Goal: Transaction & Acquisition: Purchase product/service

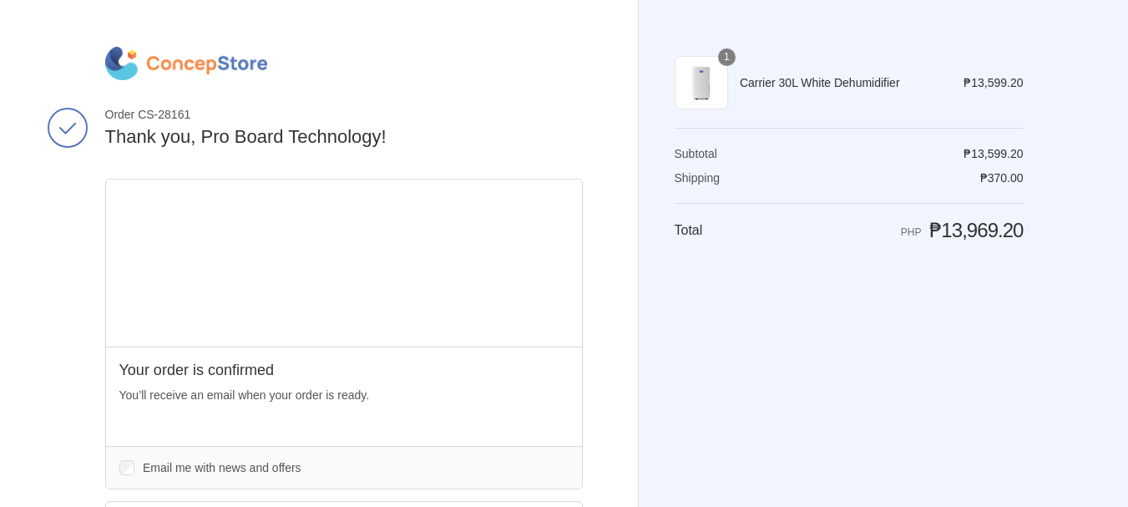
scroll to position [559, 0]
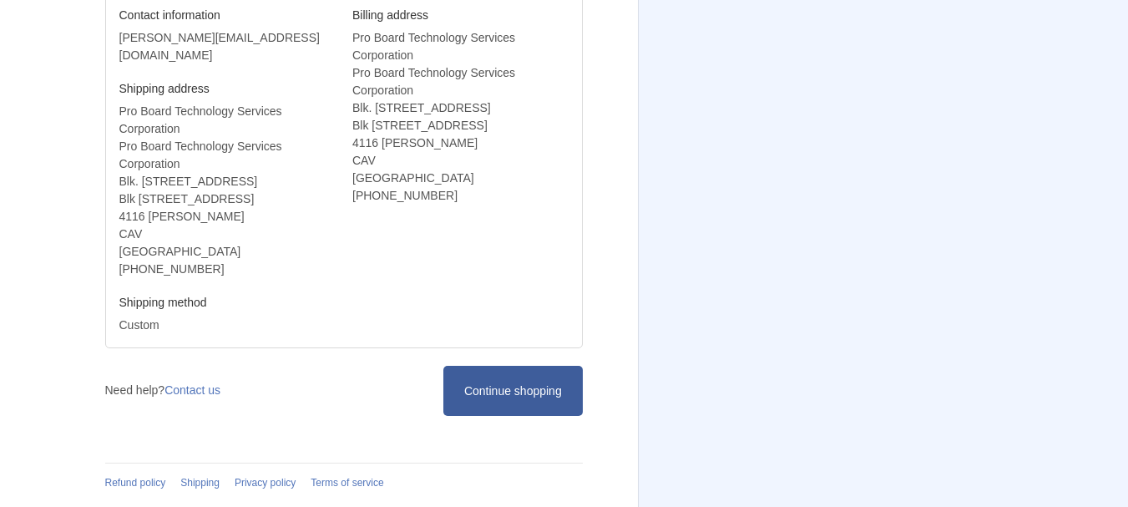
click at [522, 397] on span "Continue shopping" at bounding box center [513, 390] width 98 height 13
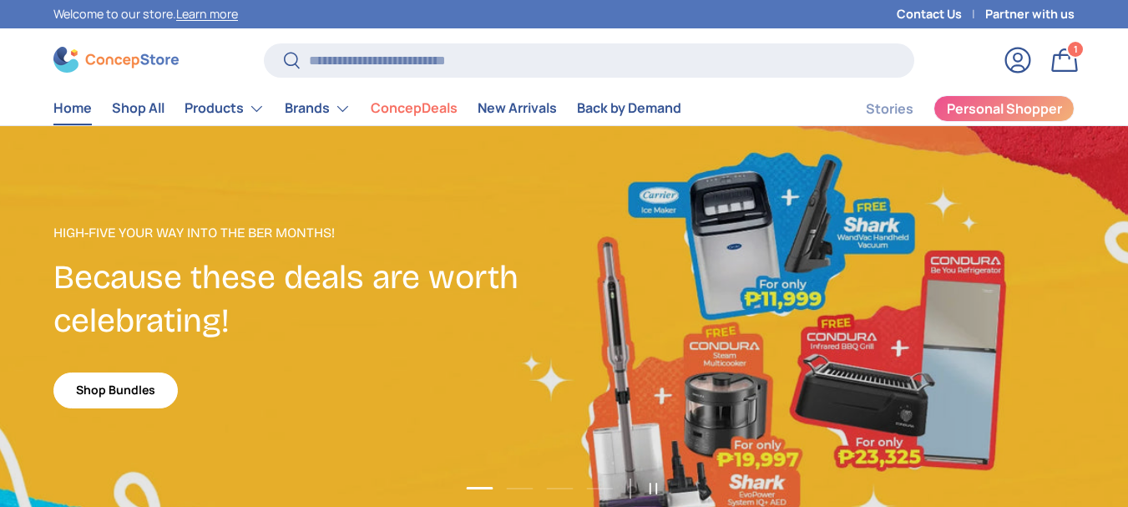
scroll to position [4271, 6689]
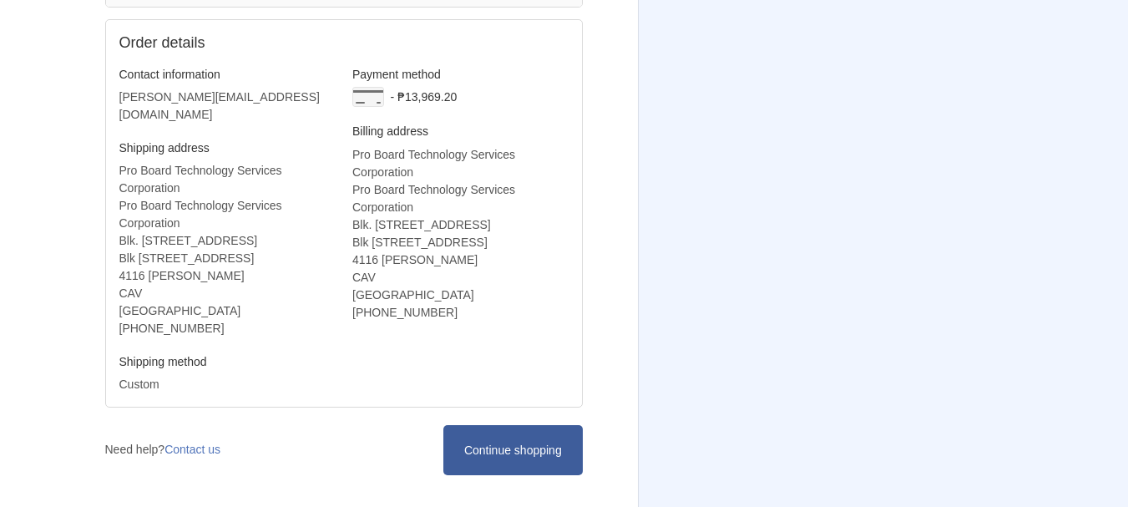
scroll to position [559, 0]
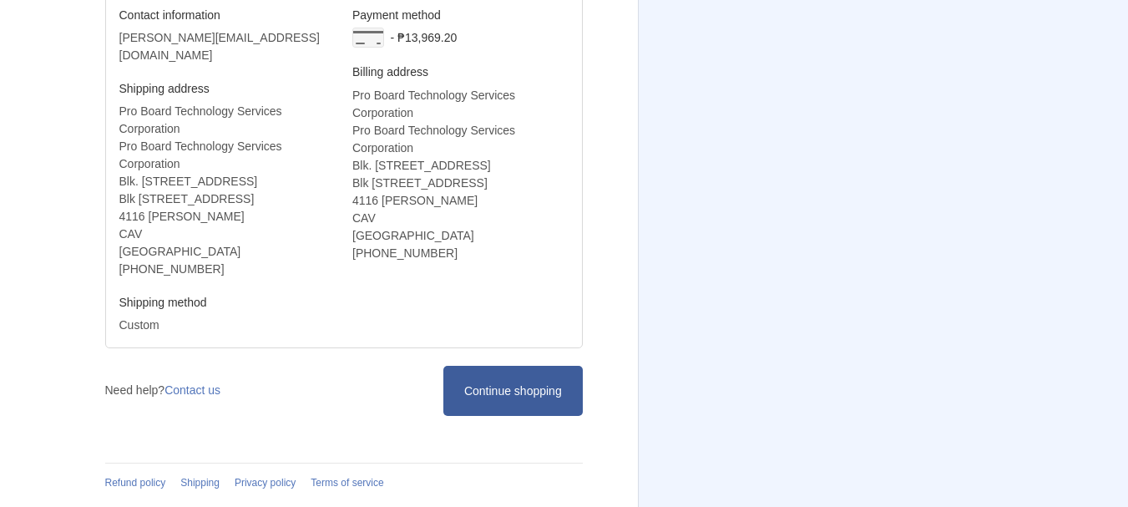
click at [544, 384] on span "Continue shopping" at bounding box center [513, 390] width 98 height 13
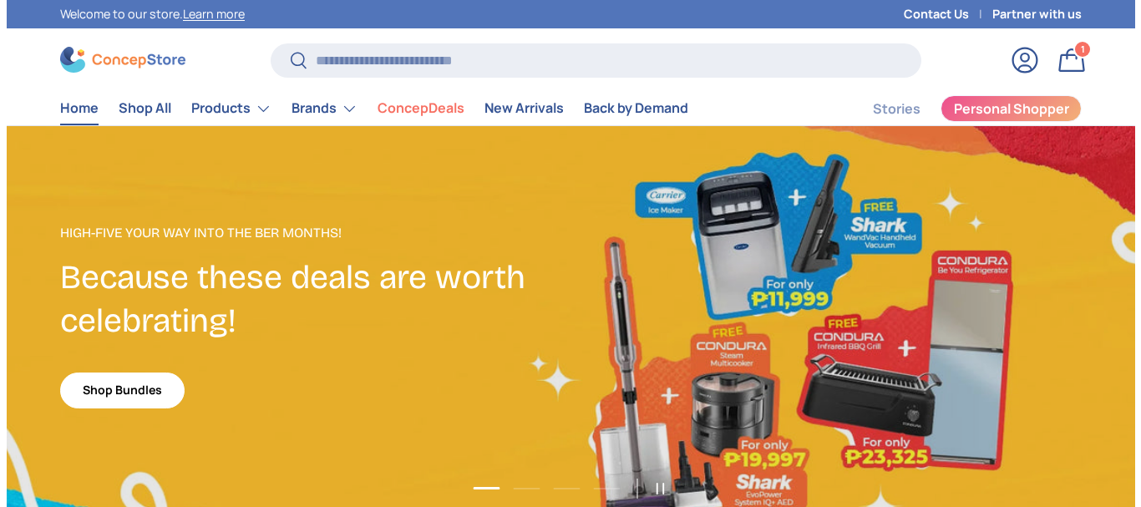
scroll to position [4271, 6689]
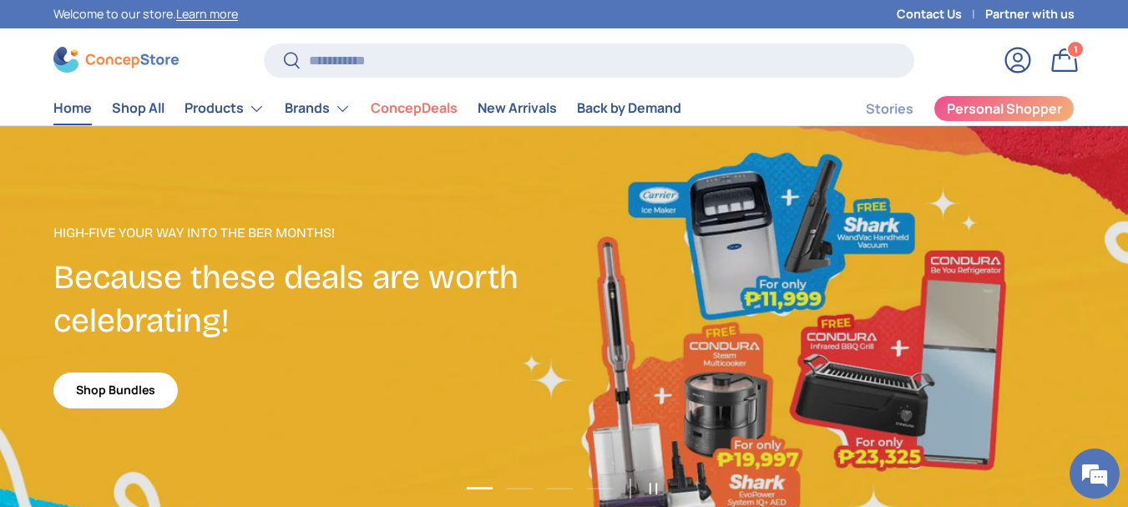
click at [1061, 56] on link "Bag 1 1 item" at bounding box center [1064, 60] width 37 height 37
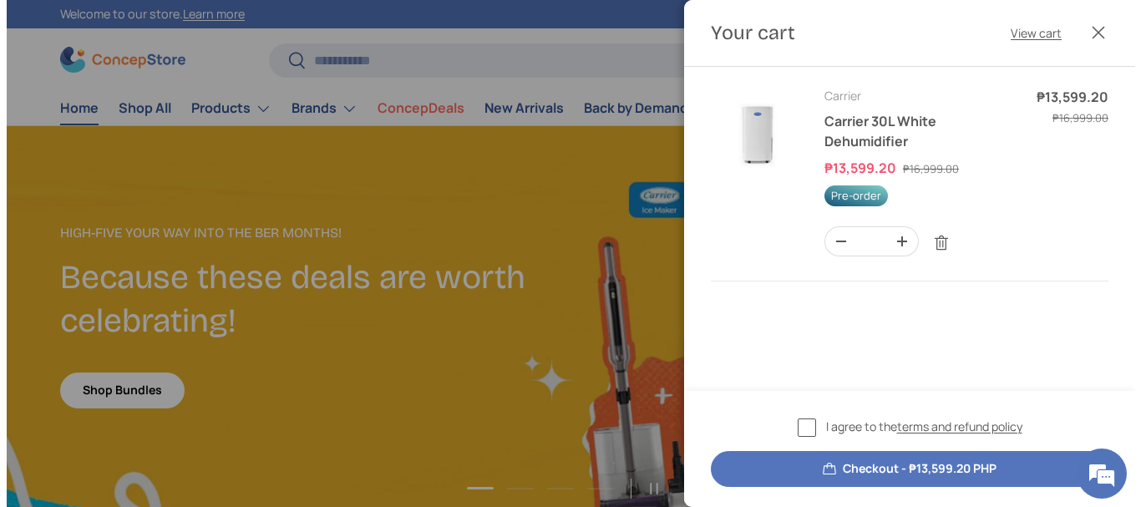
scroll to position [4271, 6633]
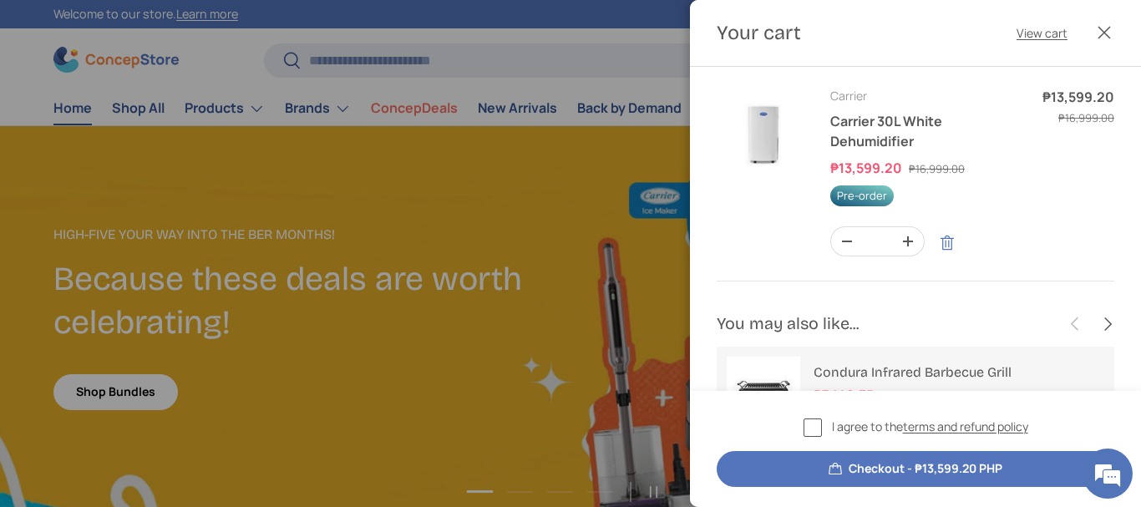
click at [955, 246] on link "Remove" at bounding box center [947, 243] width 32 height 32
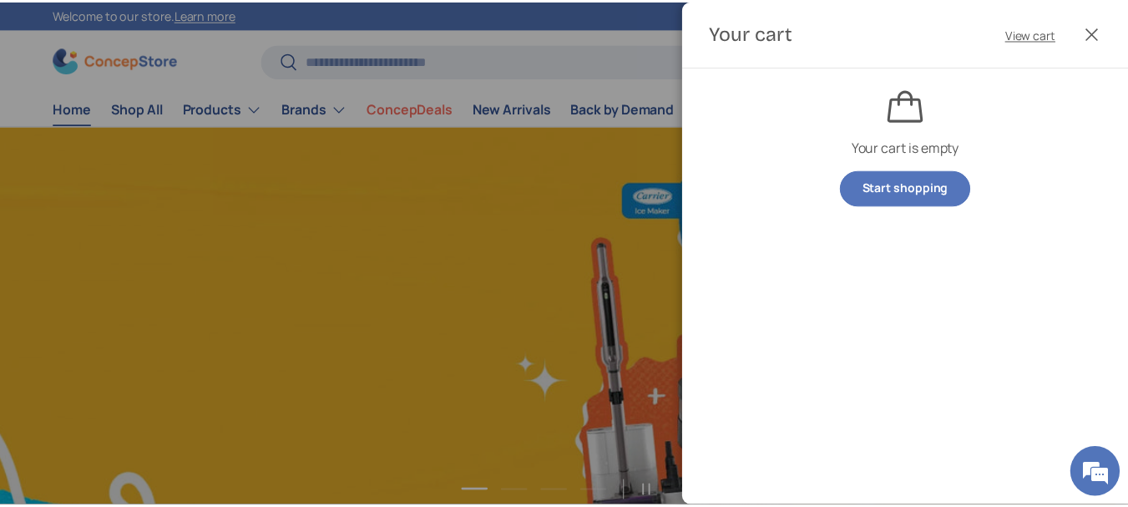
scroll to position [0, 1128]
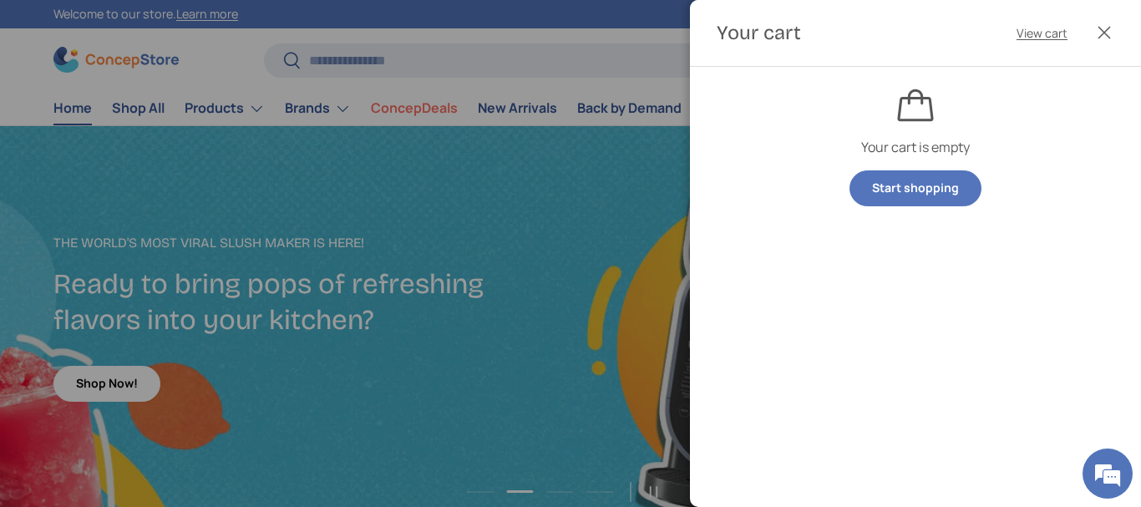
click at [1103, 26] on button "Close" at bounding box center [1104, 32] width 37 height 37
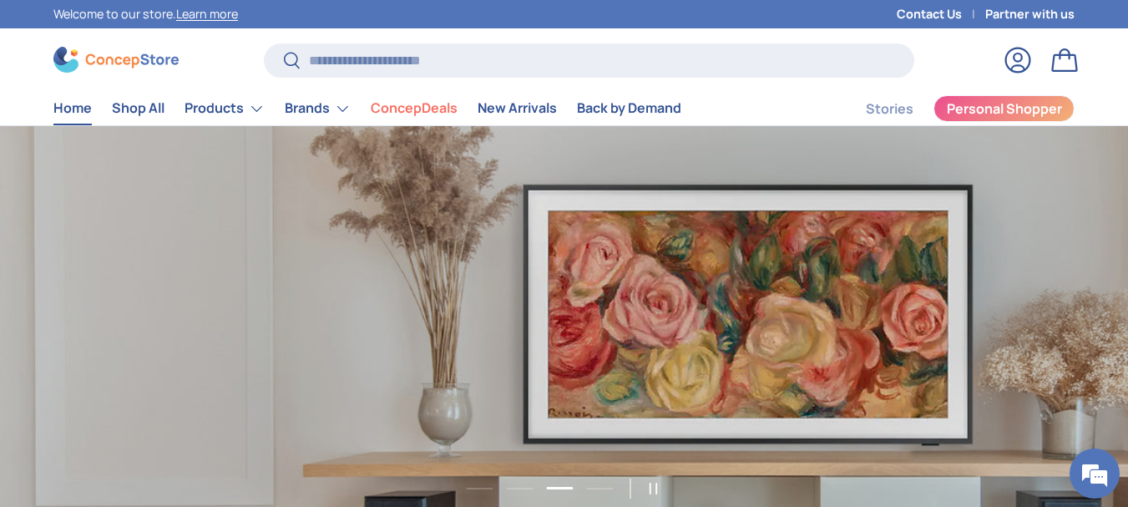
scroll to position [0, 2257]
